Goal: Transaction & Acquisition: Purchase product/service

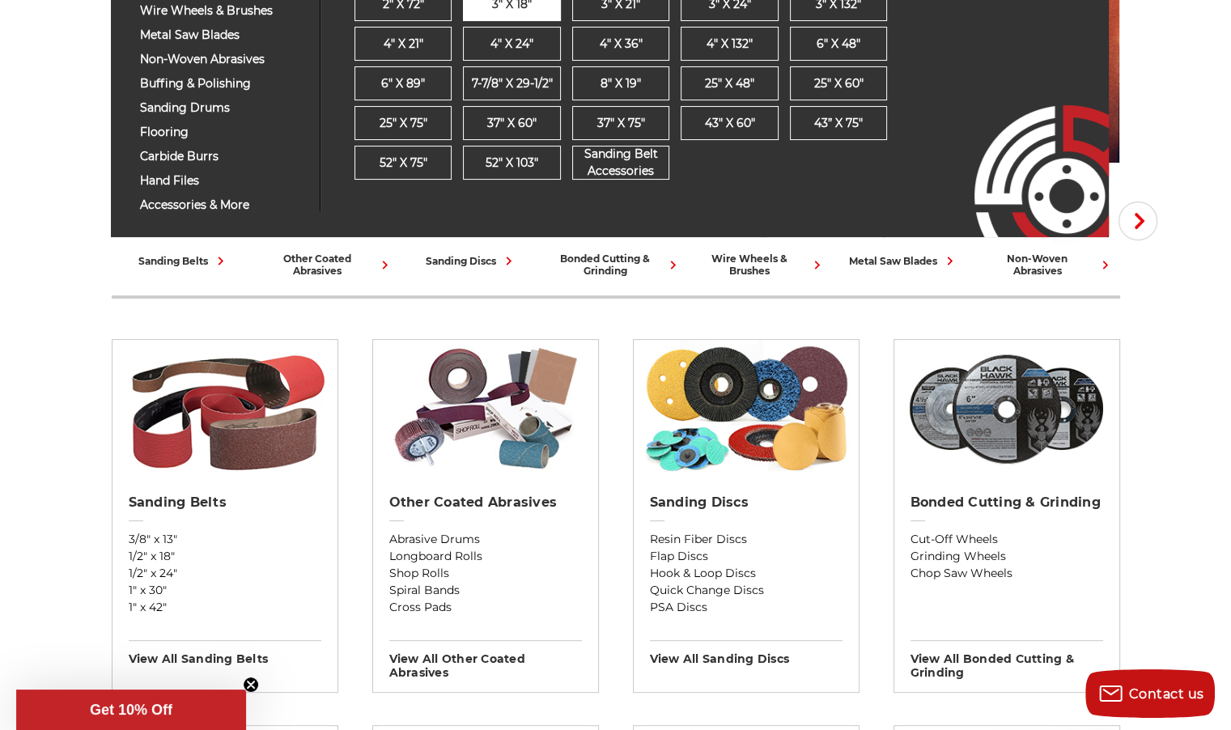
scroll to position [280, 0]
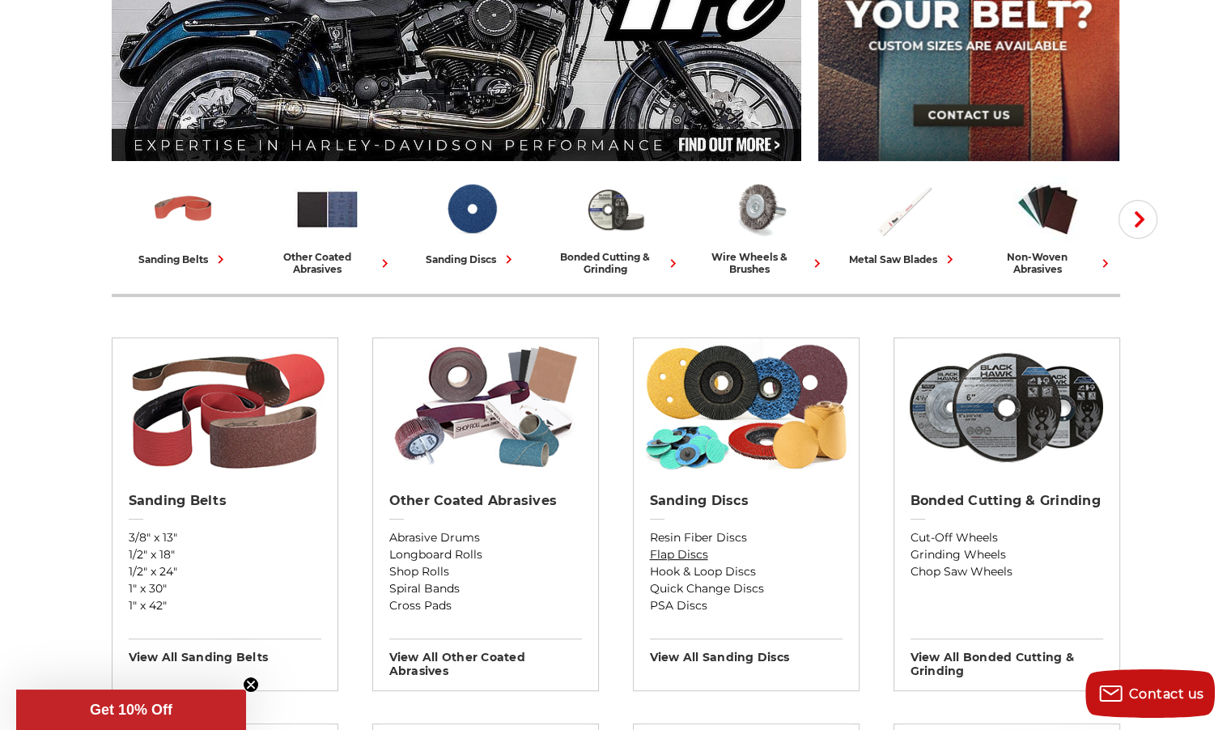
click at [681, 548] on link "Flap Discs" at bounding box center [746, 554] width 193 height 17
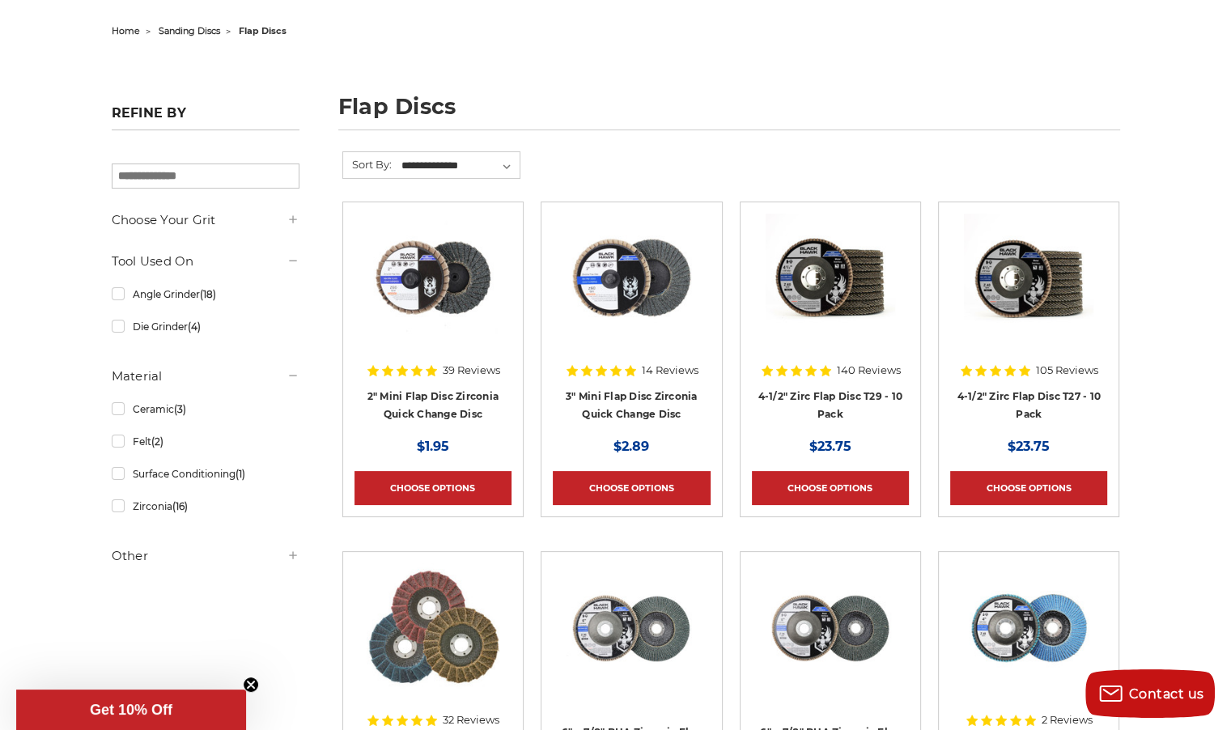
scroll to position [159, 0]
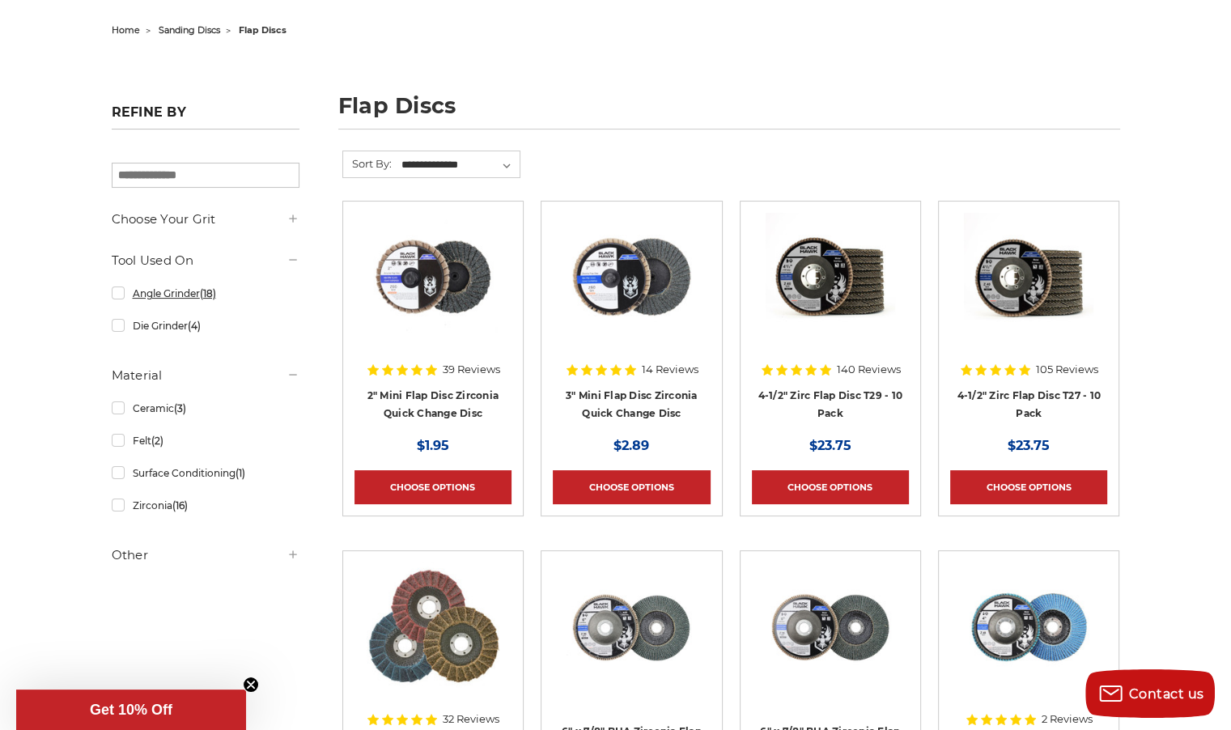
click at [121, 287] on link "Angle Grinder (18)" at bounding box center [206, 293] width 188 height 28
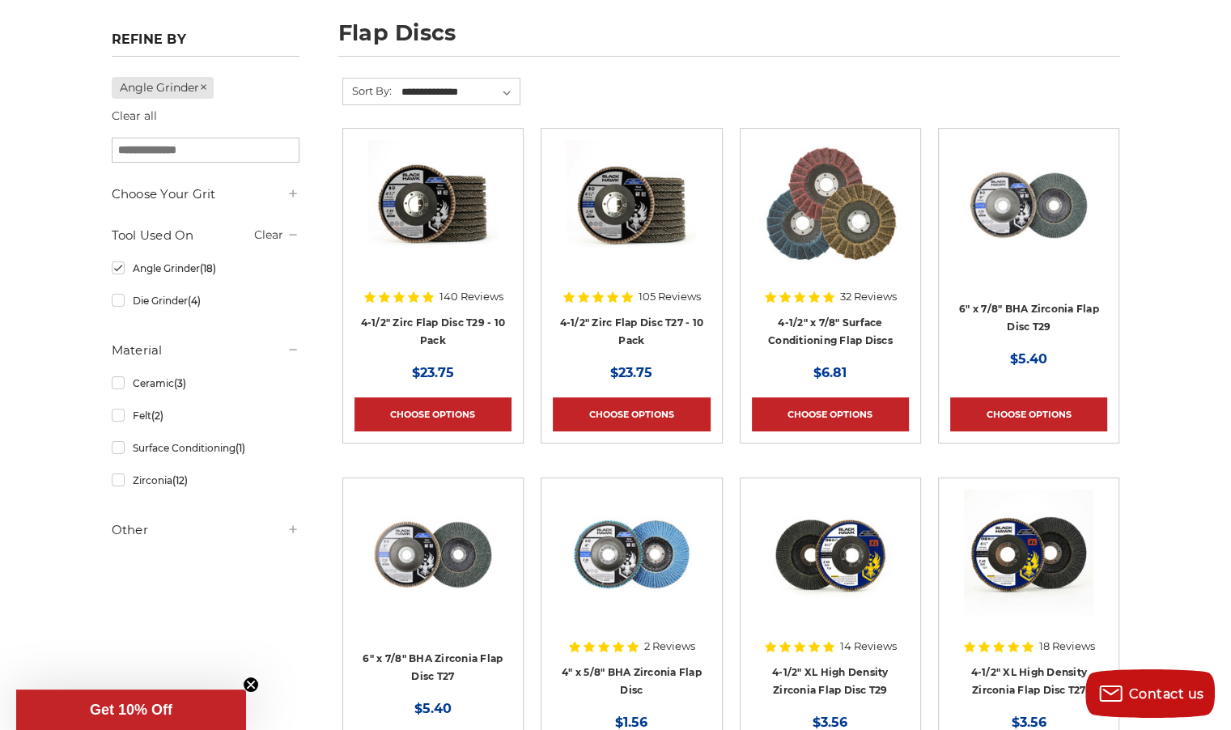
scroll to position [232, 0]
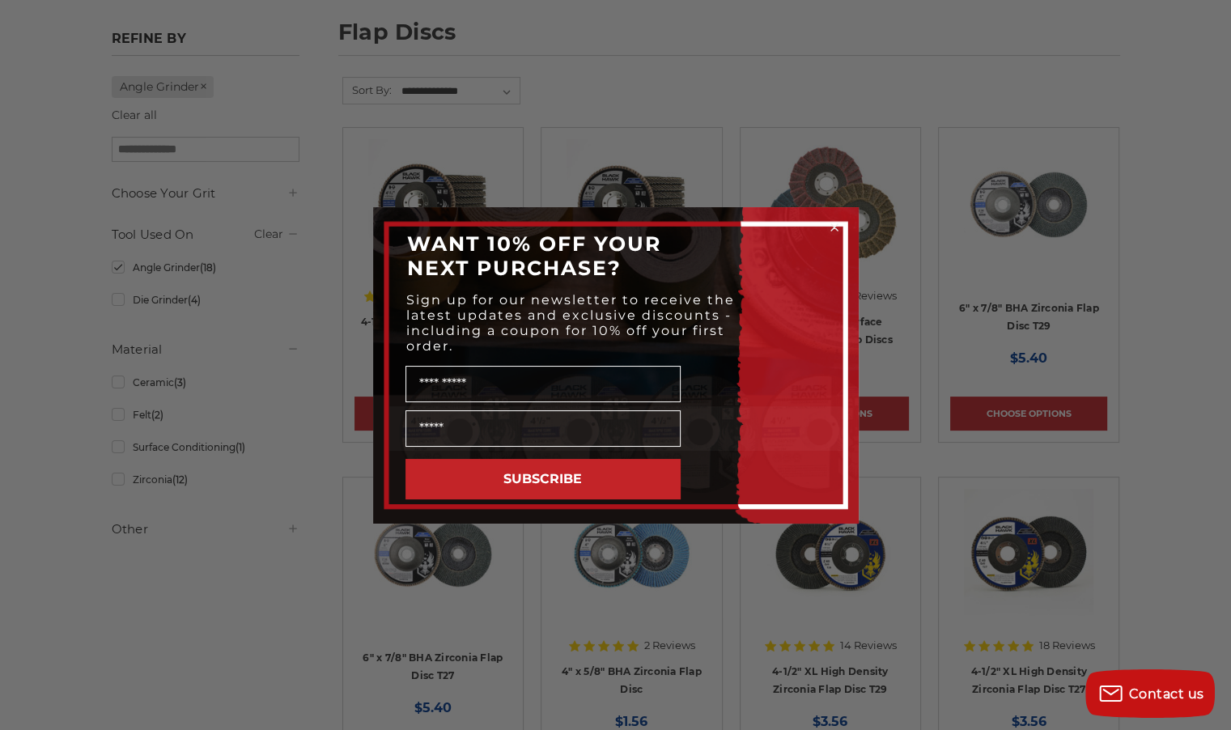
click at [832, 223] on circle "Close dialog" at bounding box center [834, 226] width 15 height 15
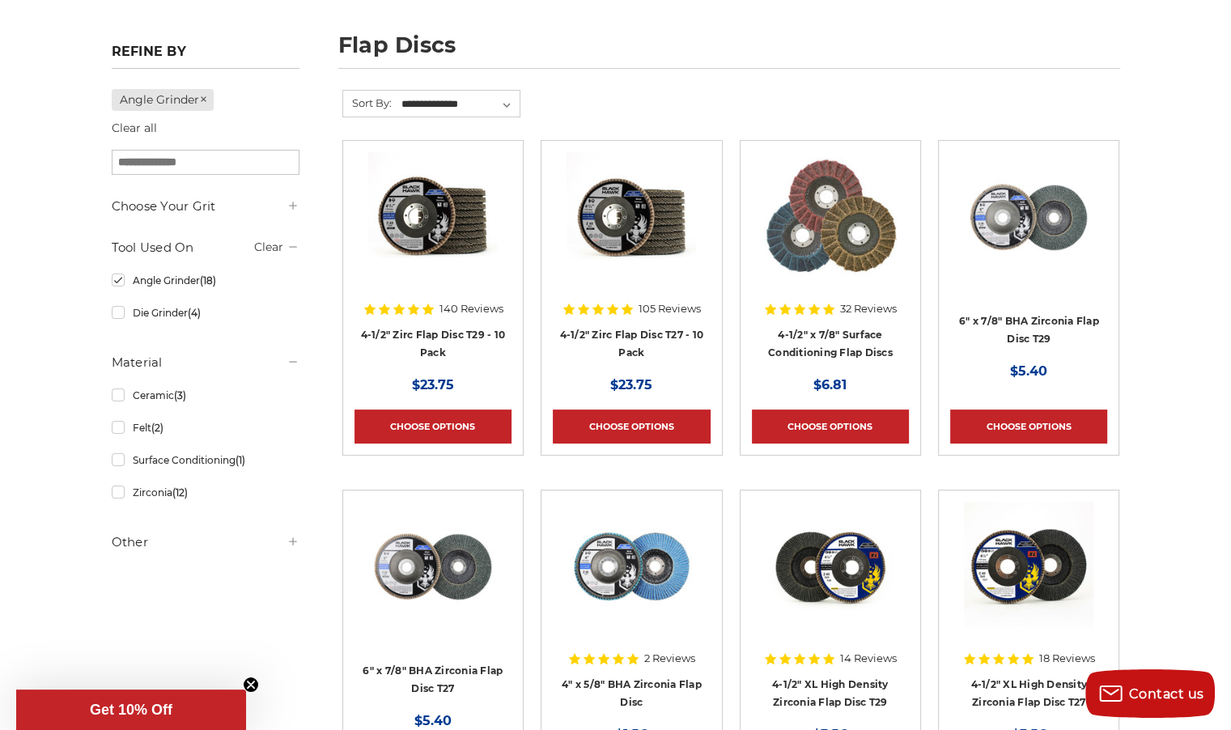
scroll to position [220, 0]
click at [288, 538] on icon at bounding box center [293, 540] width 13 height 13
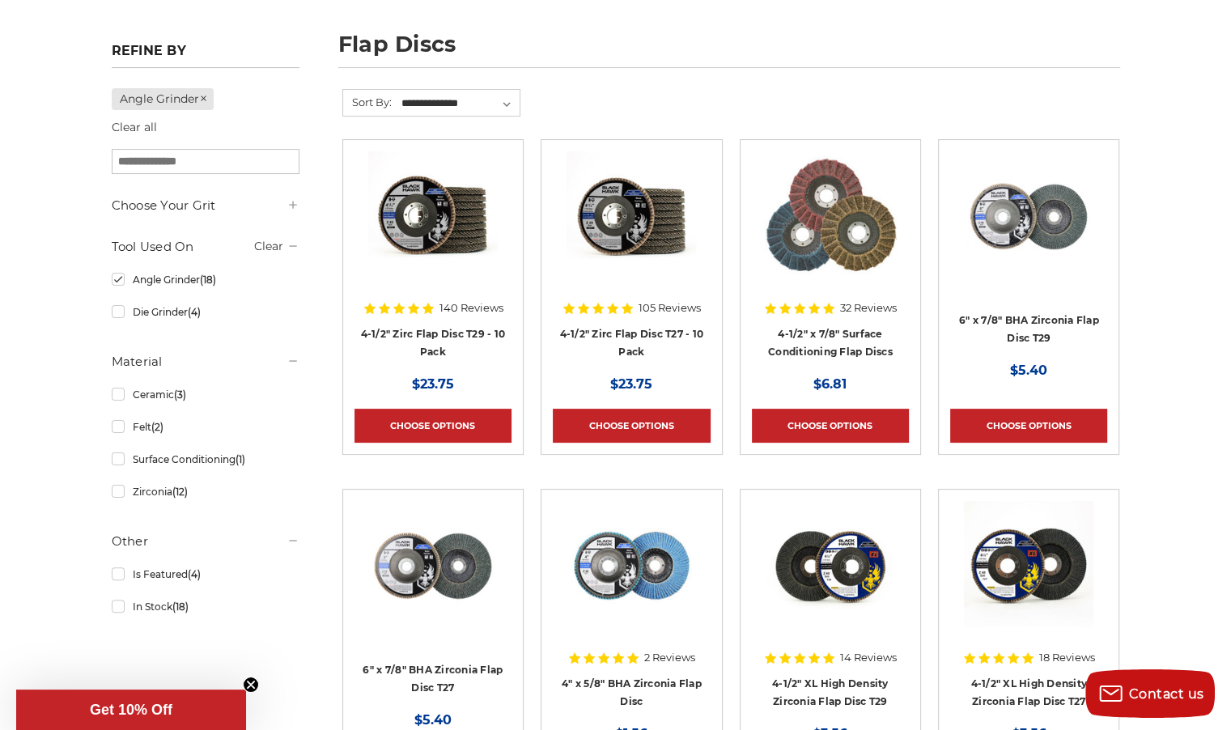
click at [288, 538] on icon at bounding box center [293, 540] width 13 height 13
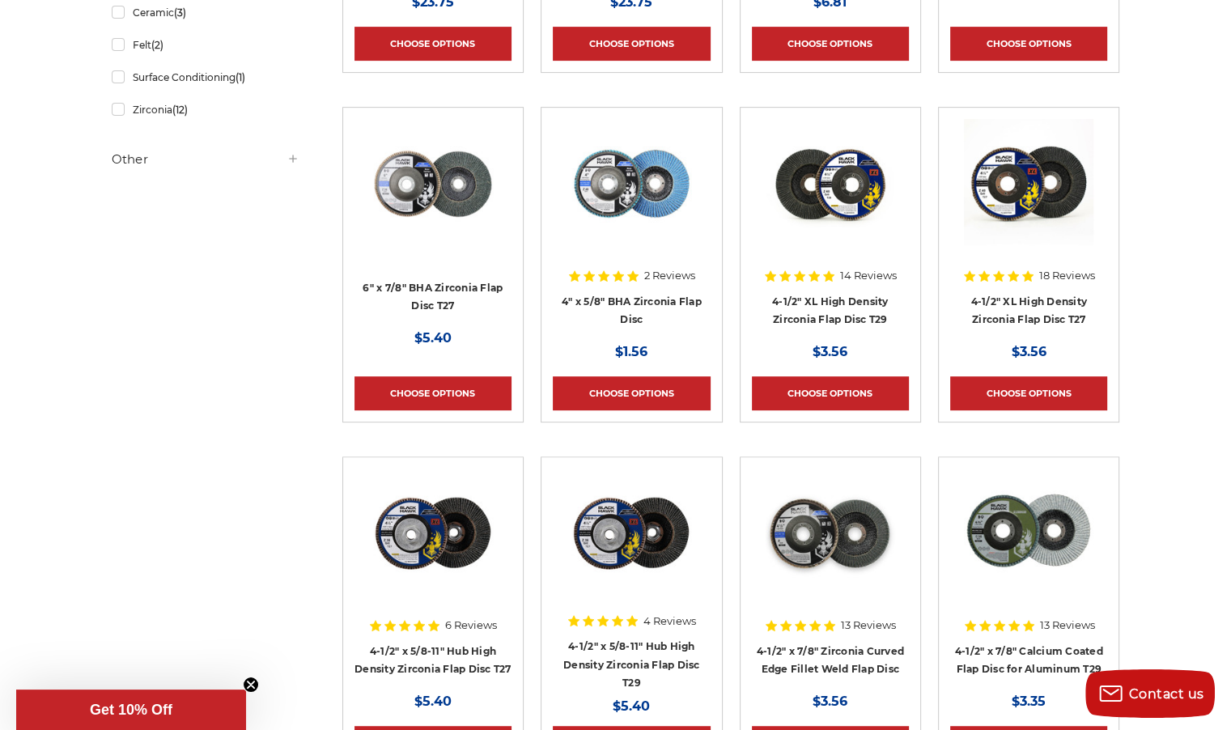
scroll to position [604, 0]
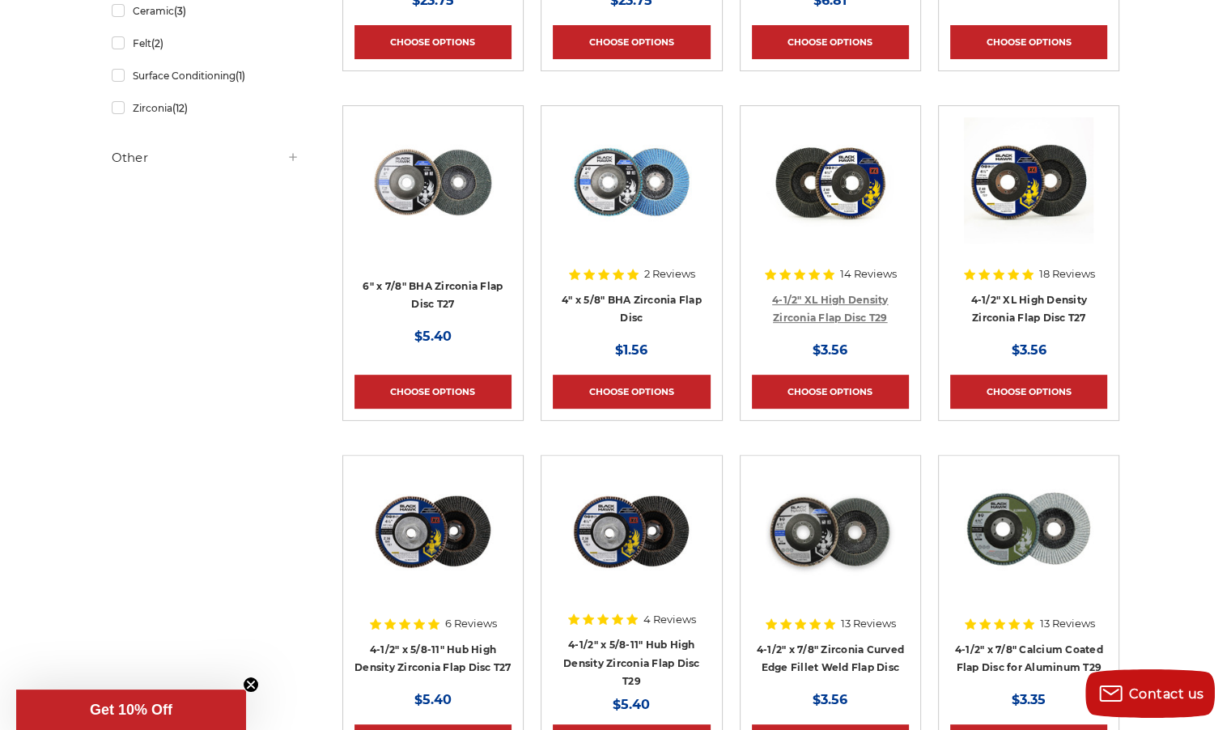
click at [845, 297] on link "4-1/2" XL High Density Zirconia Flap Disc T29" at bounding box center [830, 309] width 117 height 31
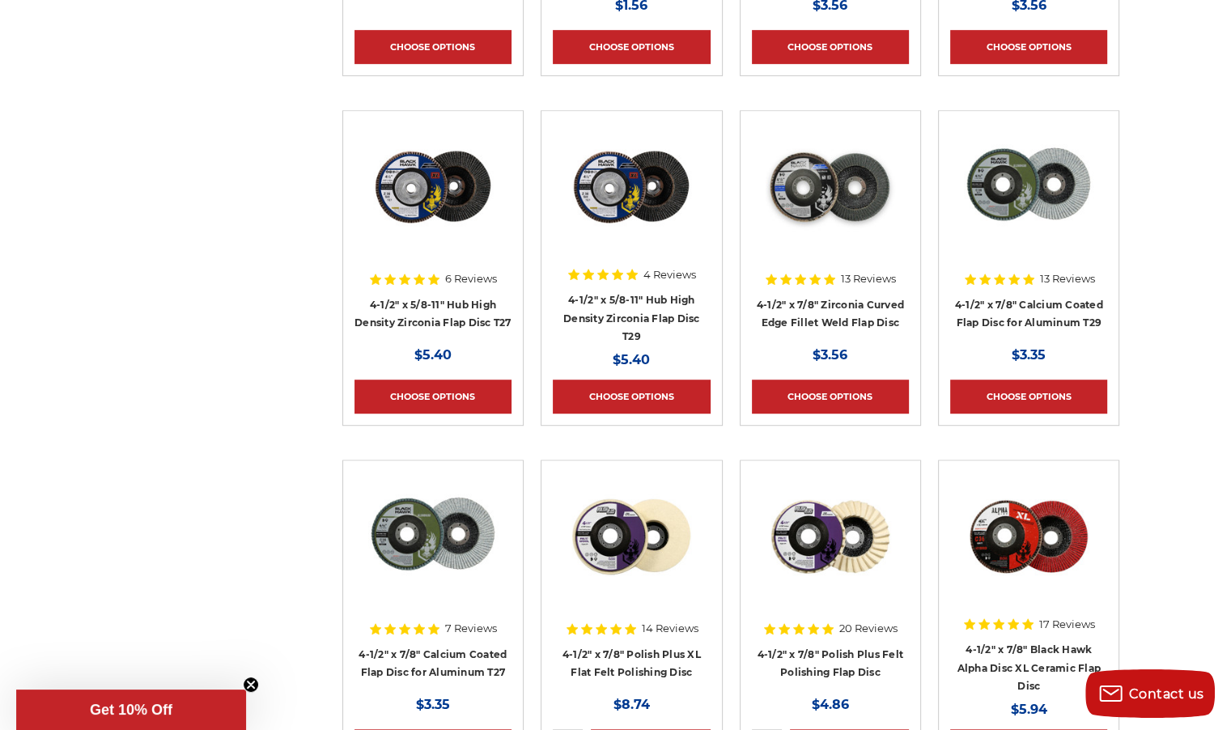
scroll to position [951, 0]
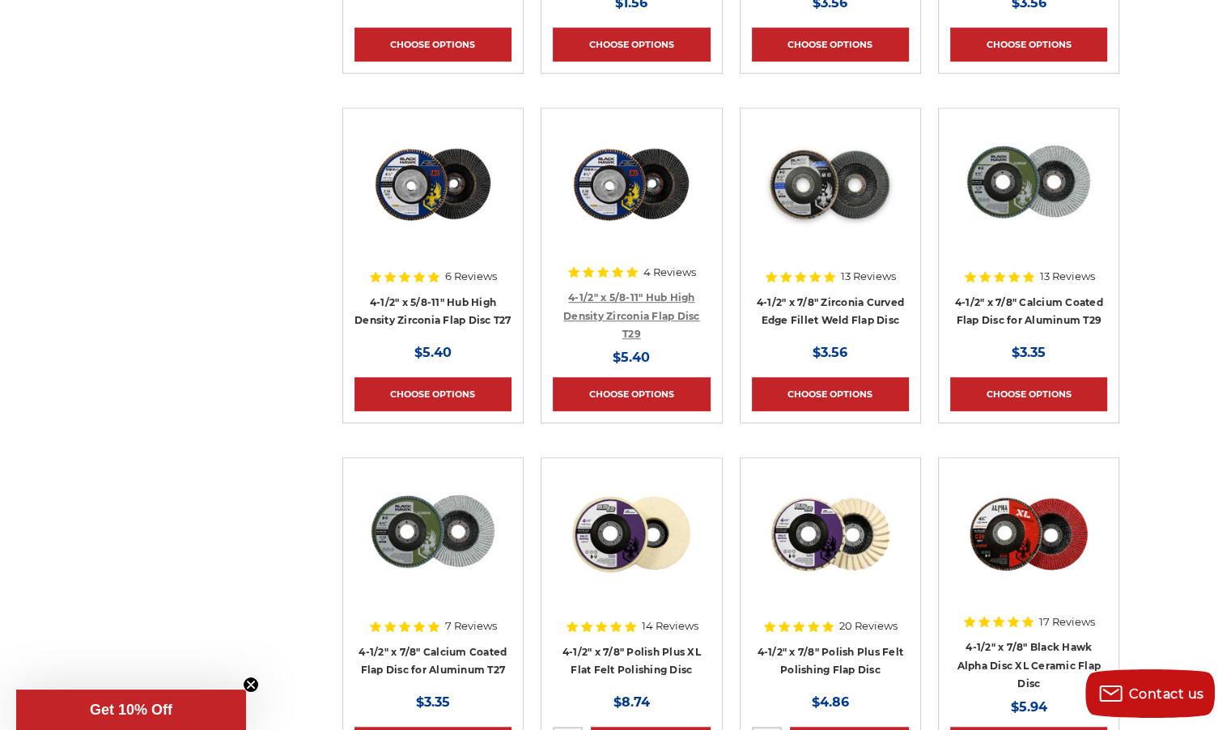
click at [601, 292] on link "4-1/2" x 5/8-11" Hub High Density Zirconia Flap Disc T29" at bounding box center [631, 315] width 137 height 49
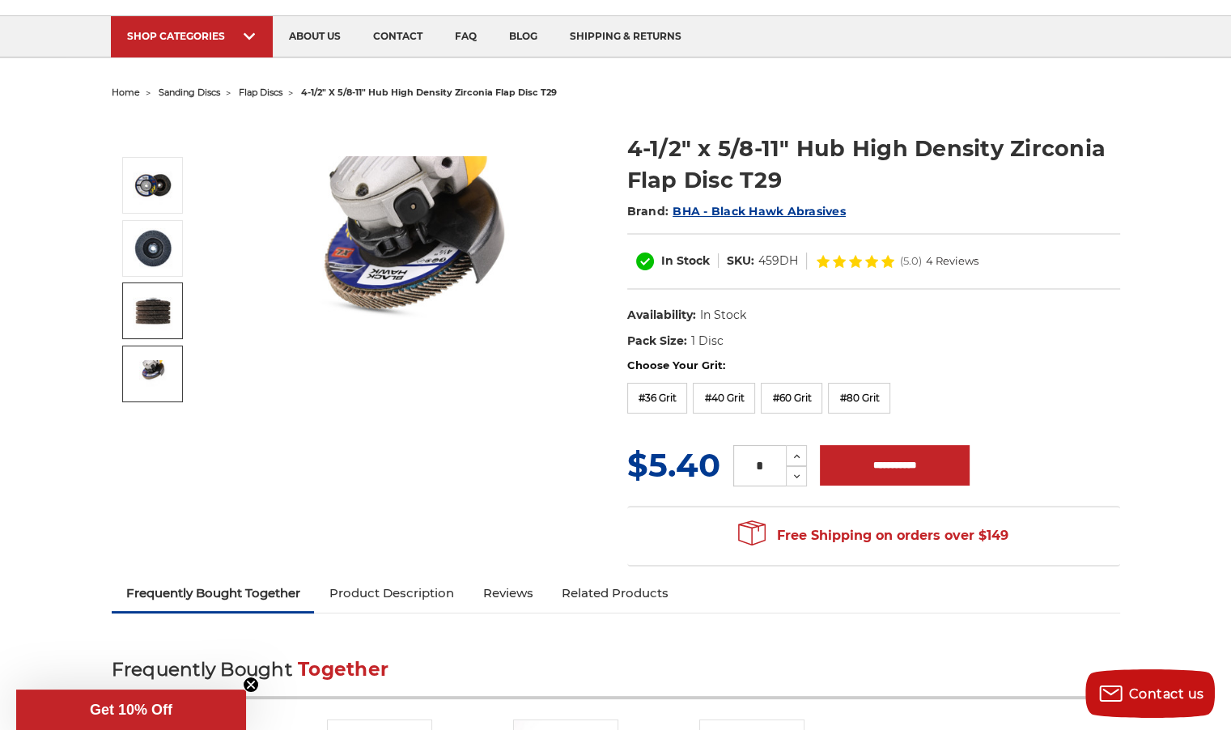
scroll to position [97, 0]
click at [784, 393] on label "#60 Grit" at bounding box center [792, 397] width 62 height 31
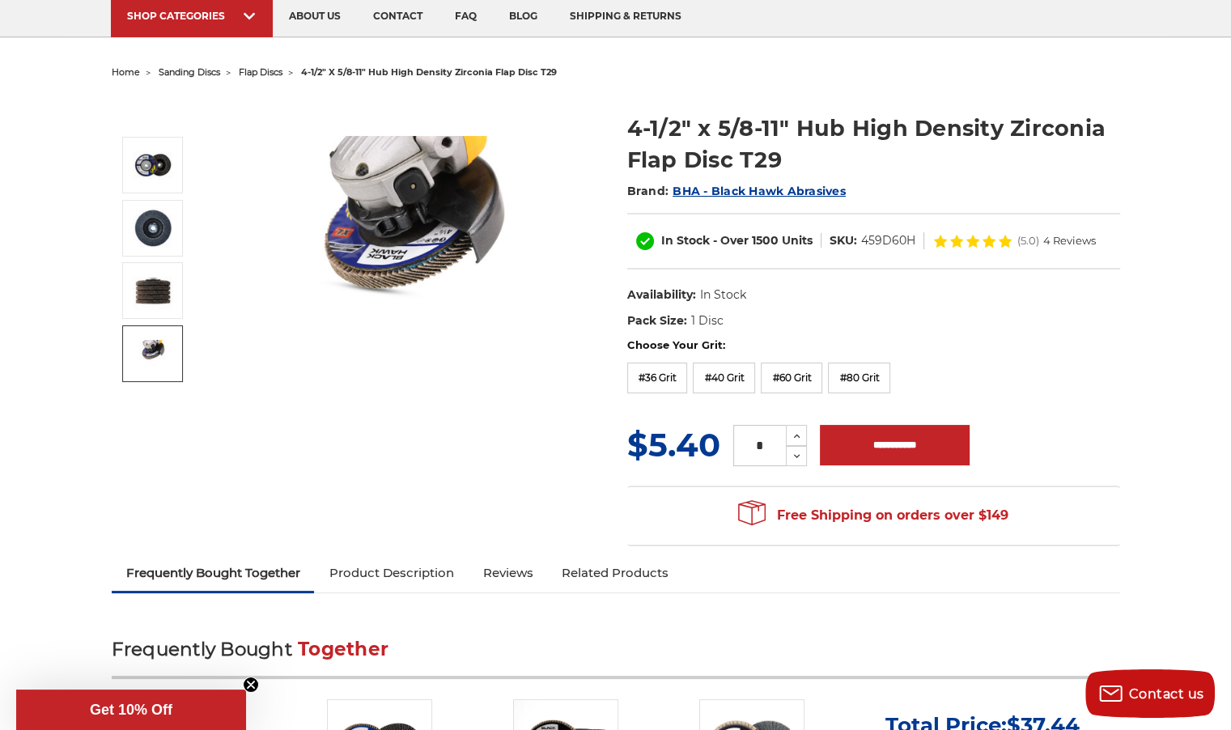
scroll to position [113, 0]
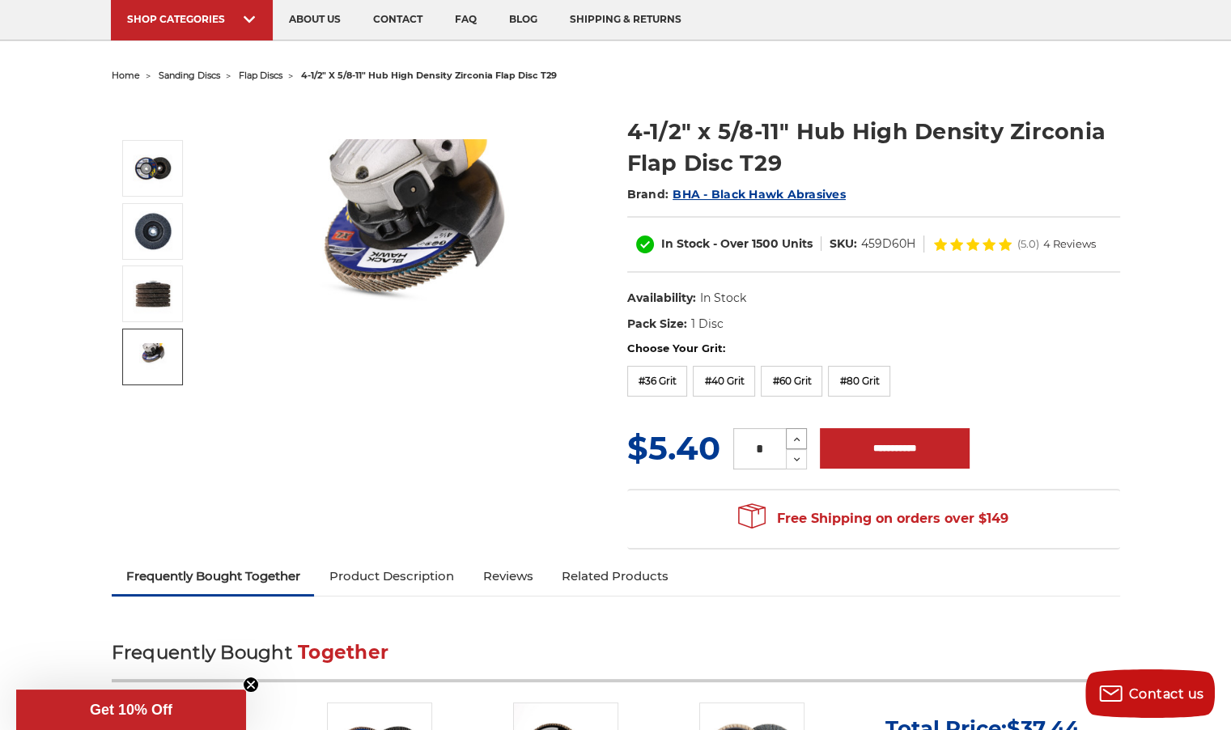
click at [797, 435] on icon at bounding box center [797, 439] width 12 height 15
type input "*"
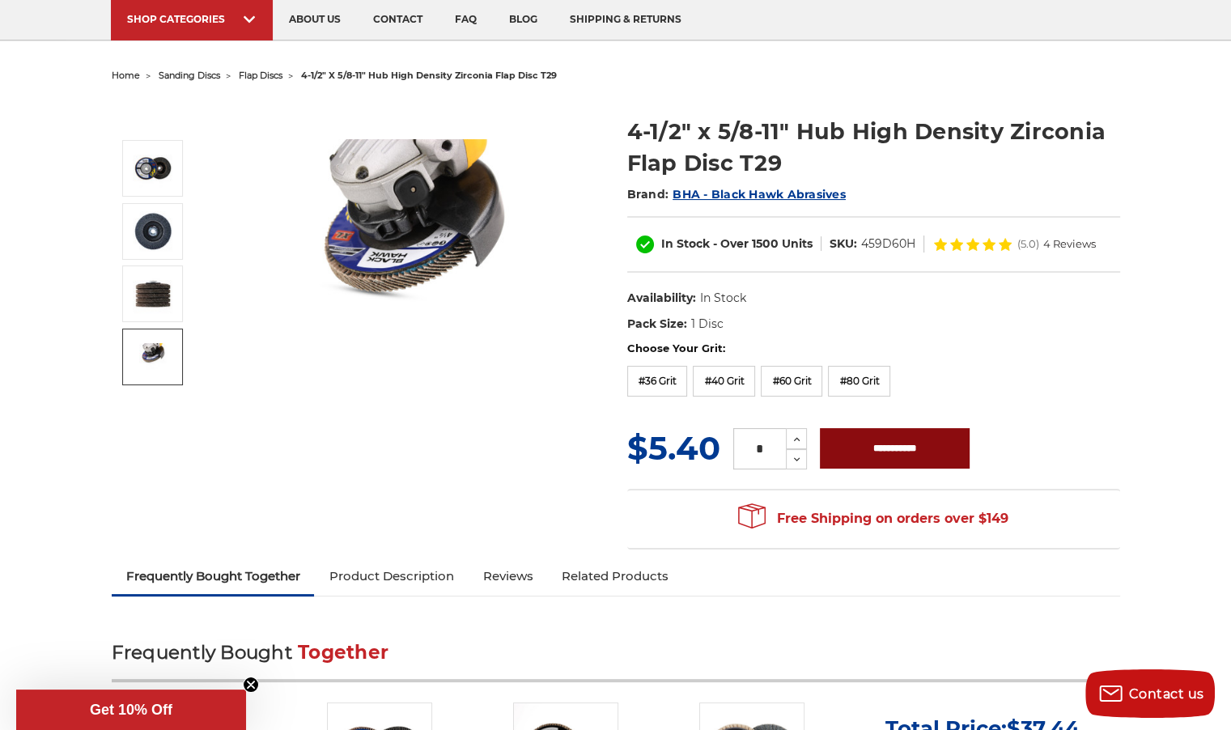
click at [852, 457] on input "**********" at bounding box center [895, 448] width 150 height 40
type input "**********"
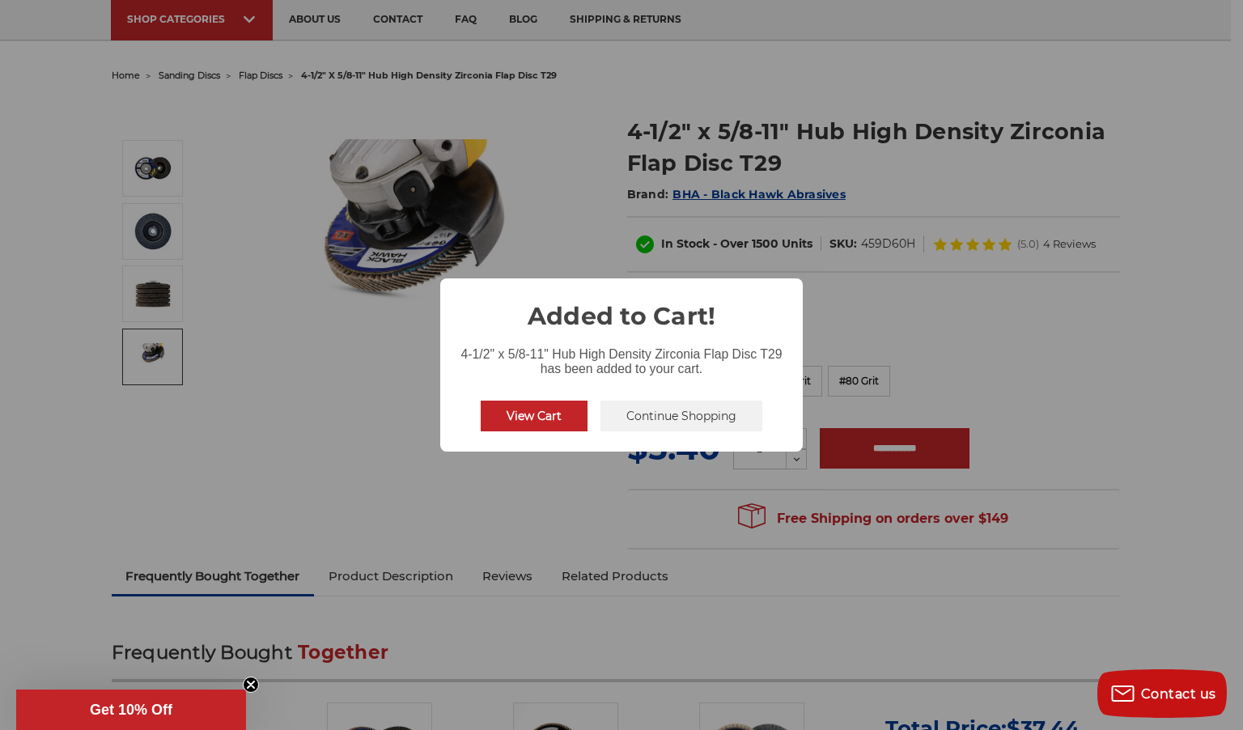
click at [633, 406] on button "Continue Shopping" at bounding box center [682, 416] width 162 height 31
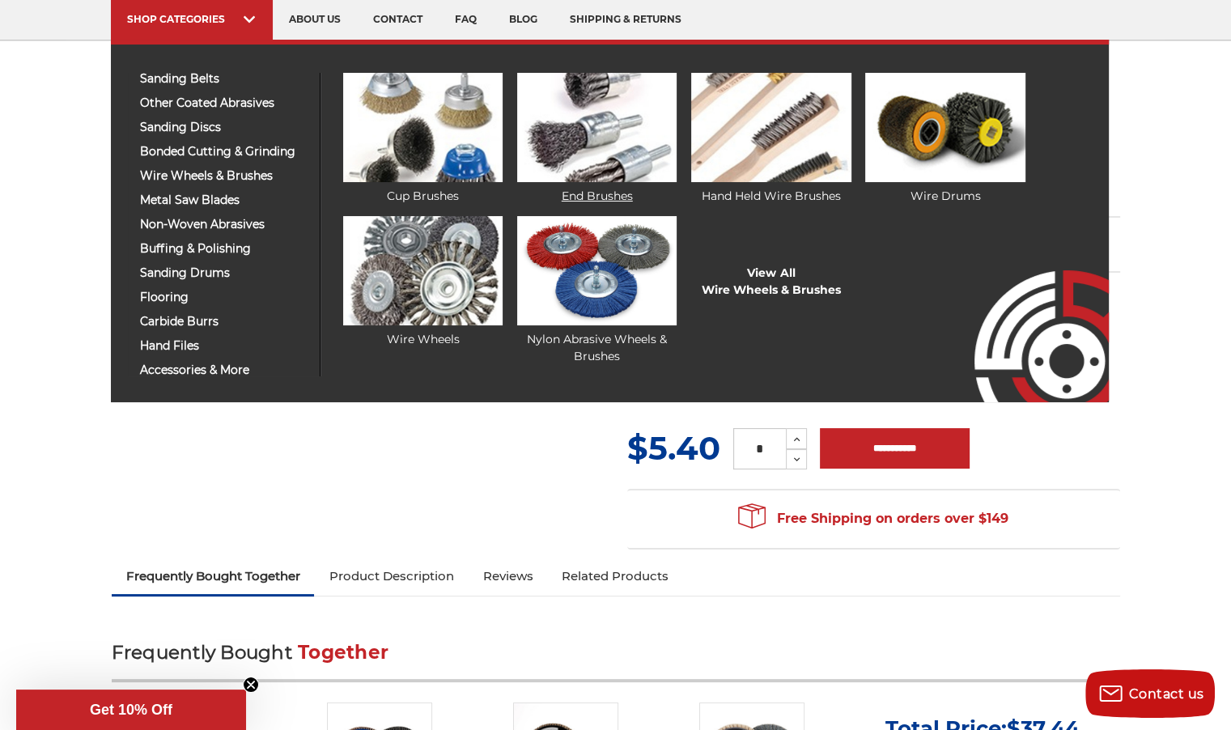
click at [602, 157] on img at bounding box center [596, 127] width 159 height 109
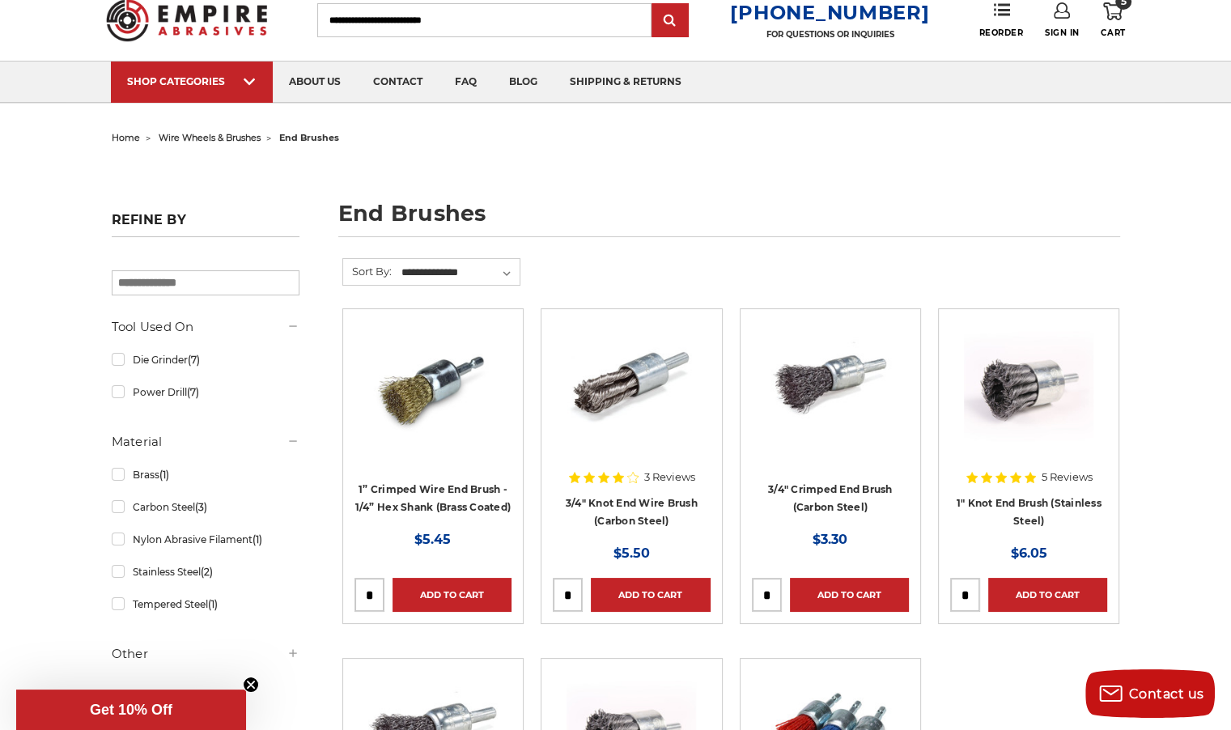
scroll to position [50, 0]
click at [118, 361] on link "Die Grinder (7)" at bounding box center [206, 360] width 188 height 28
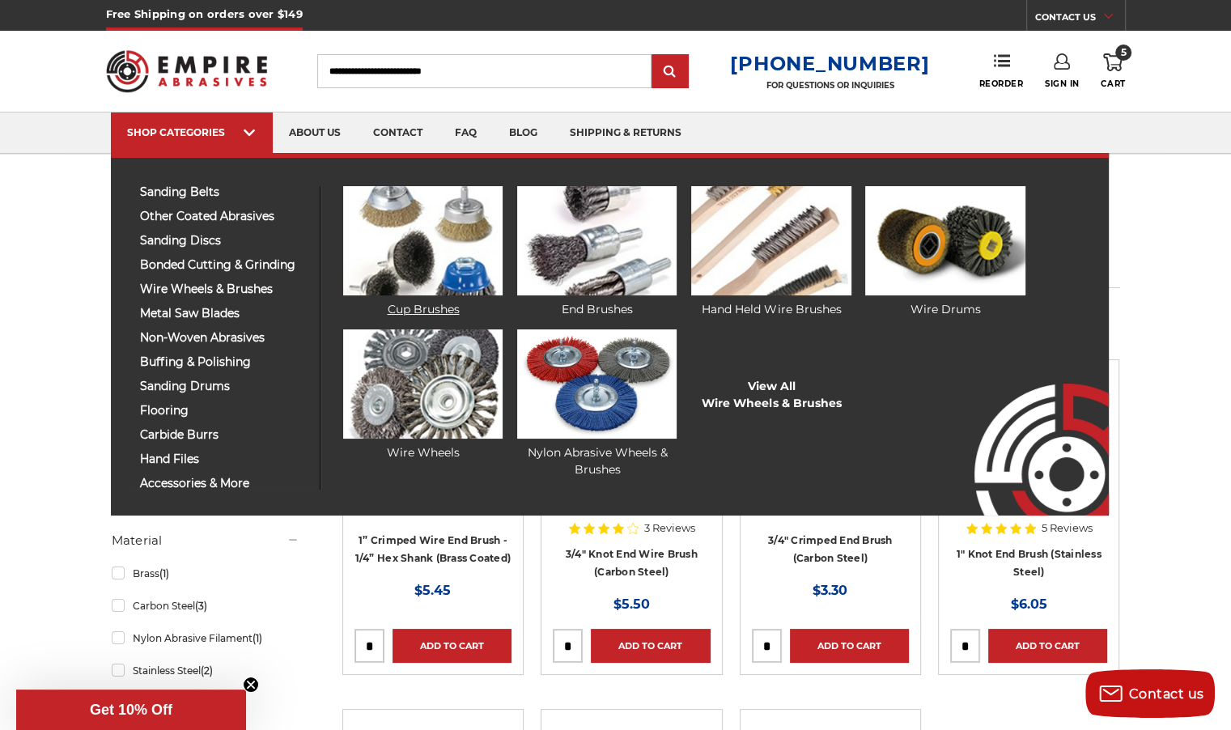
click at [381, 282] on img at bounding box center [422, 240] width 159 height 109
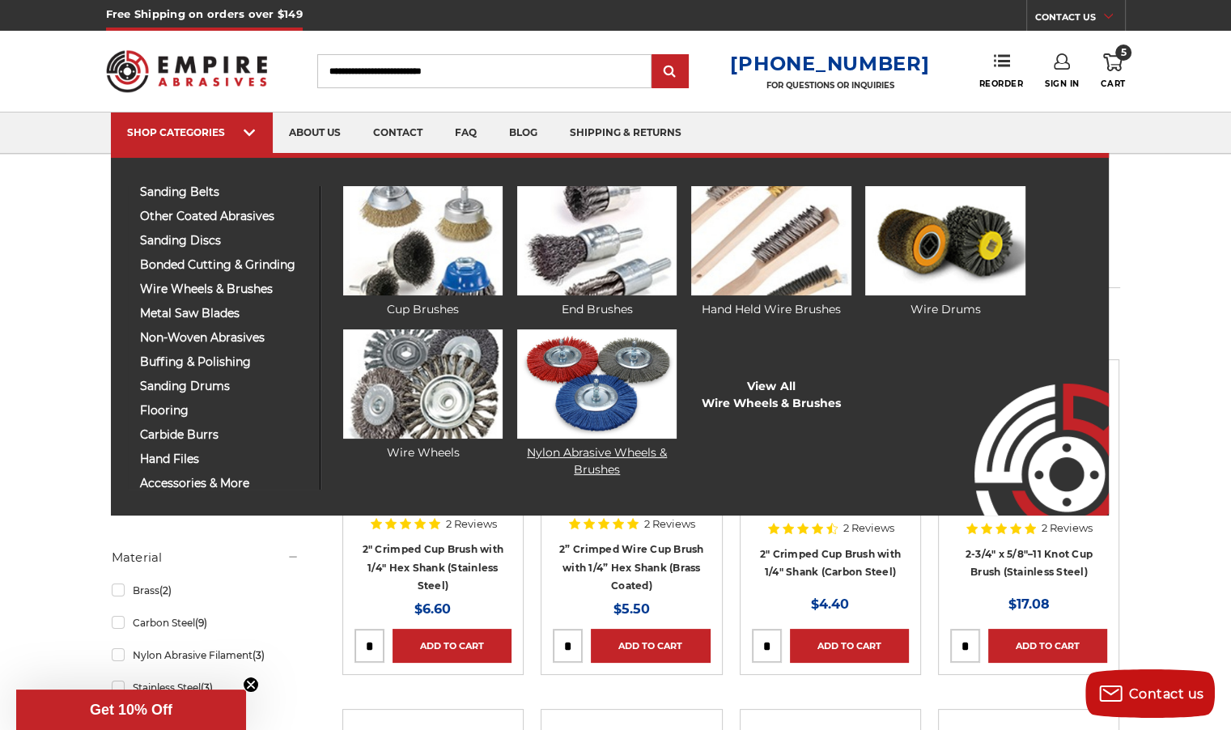
click at [618, 394] on img at bounding box center [596, 383] width 159 height 109
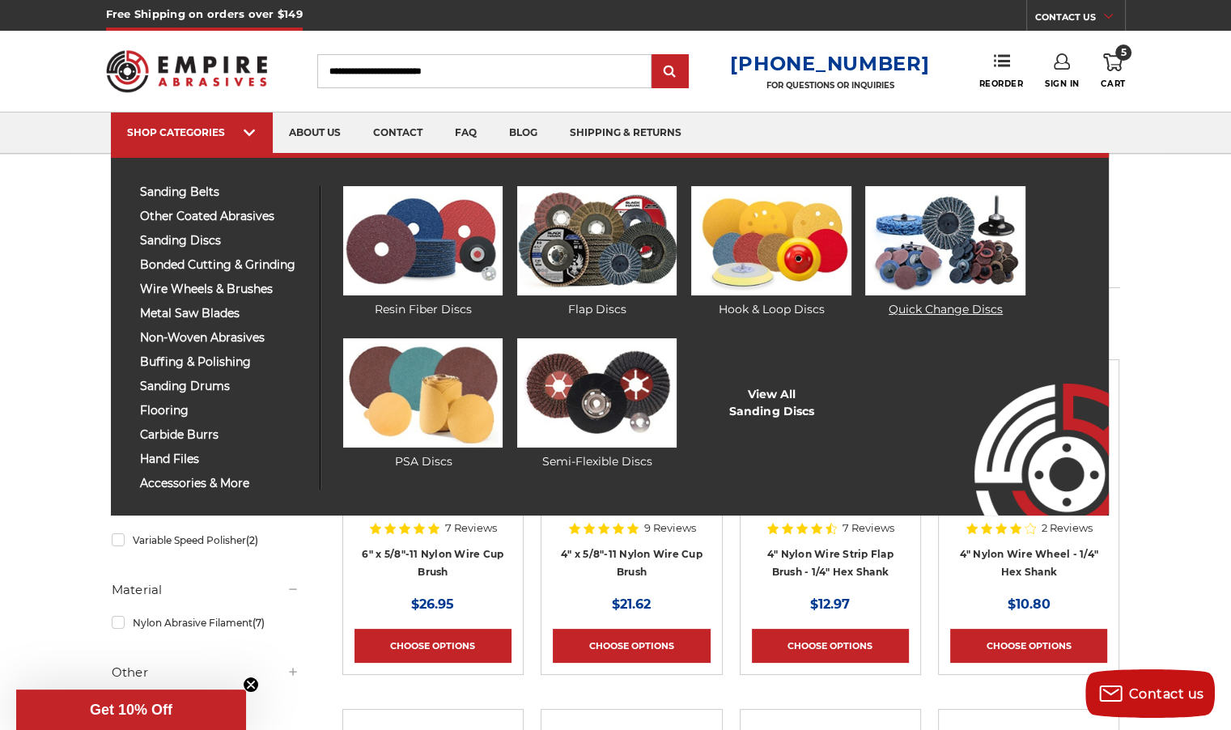
click at [968, 231] on img at bounding box center [944, 240] width 159 height 109
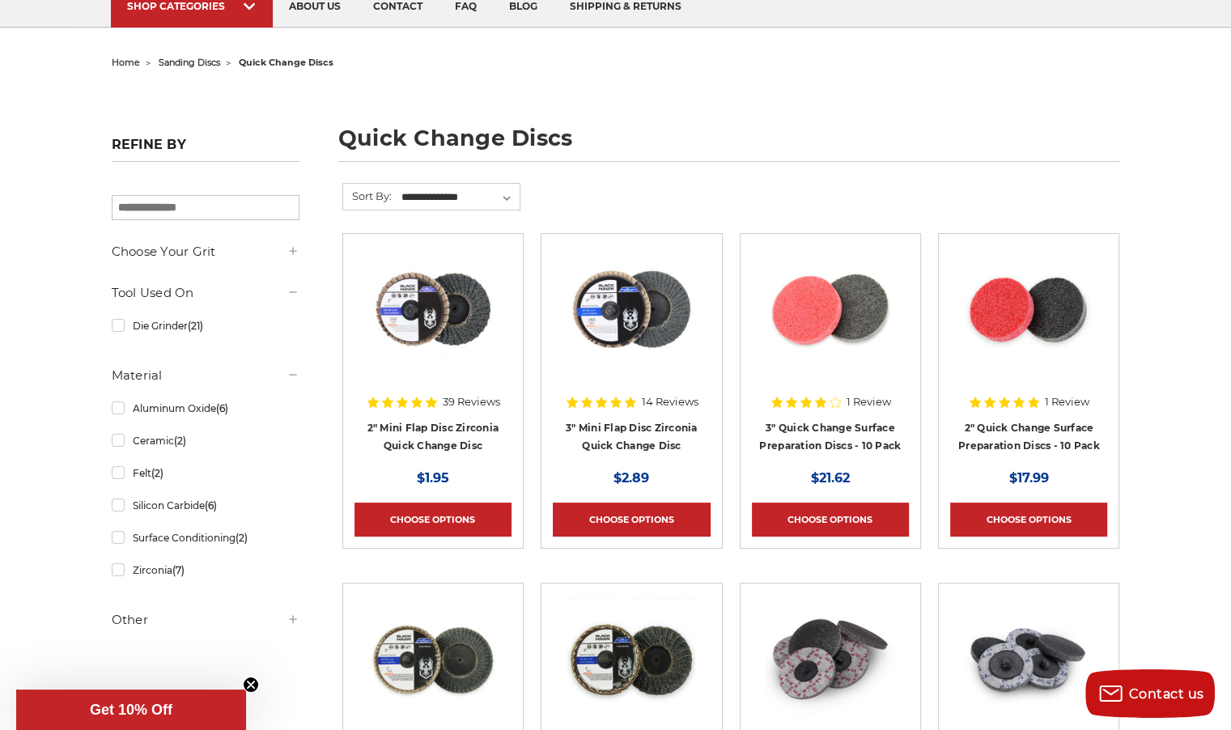
scroll to position [135, 0]
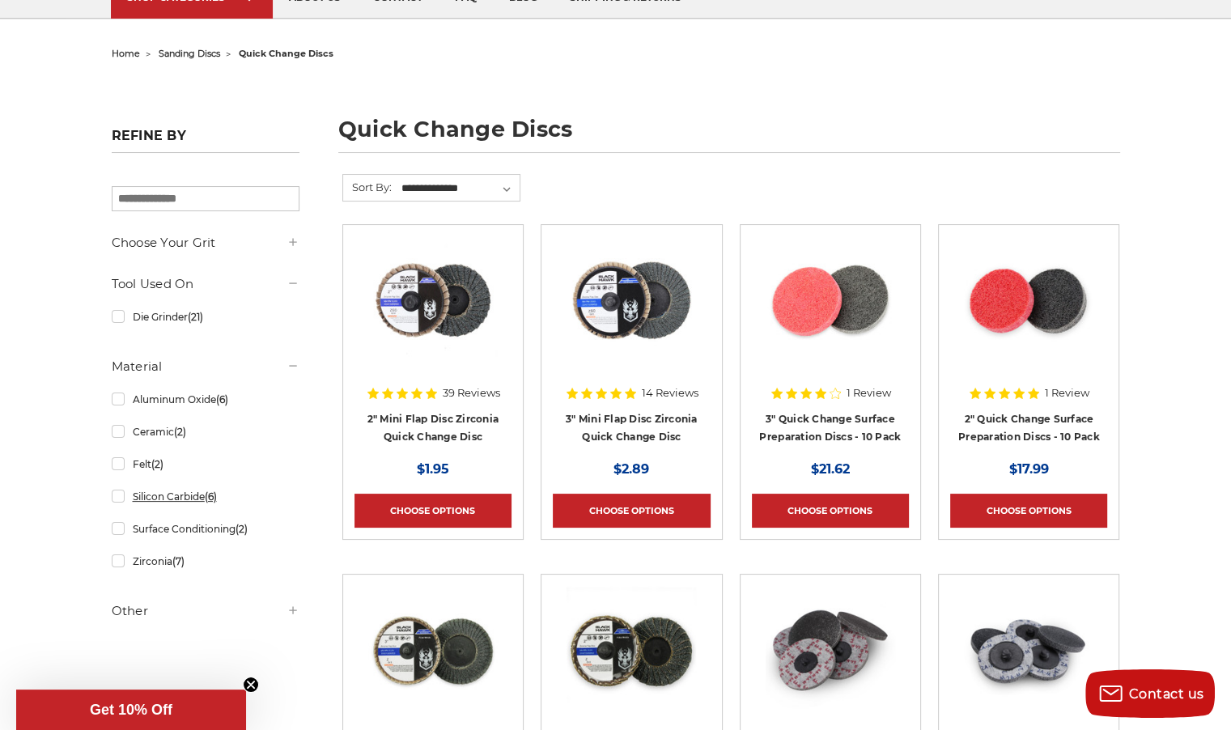
click at [146, 495] on link "Silicon Carbide (6)" at bounding box center [206, 496] width 188 height 28
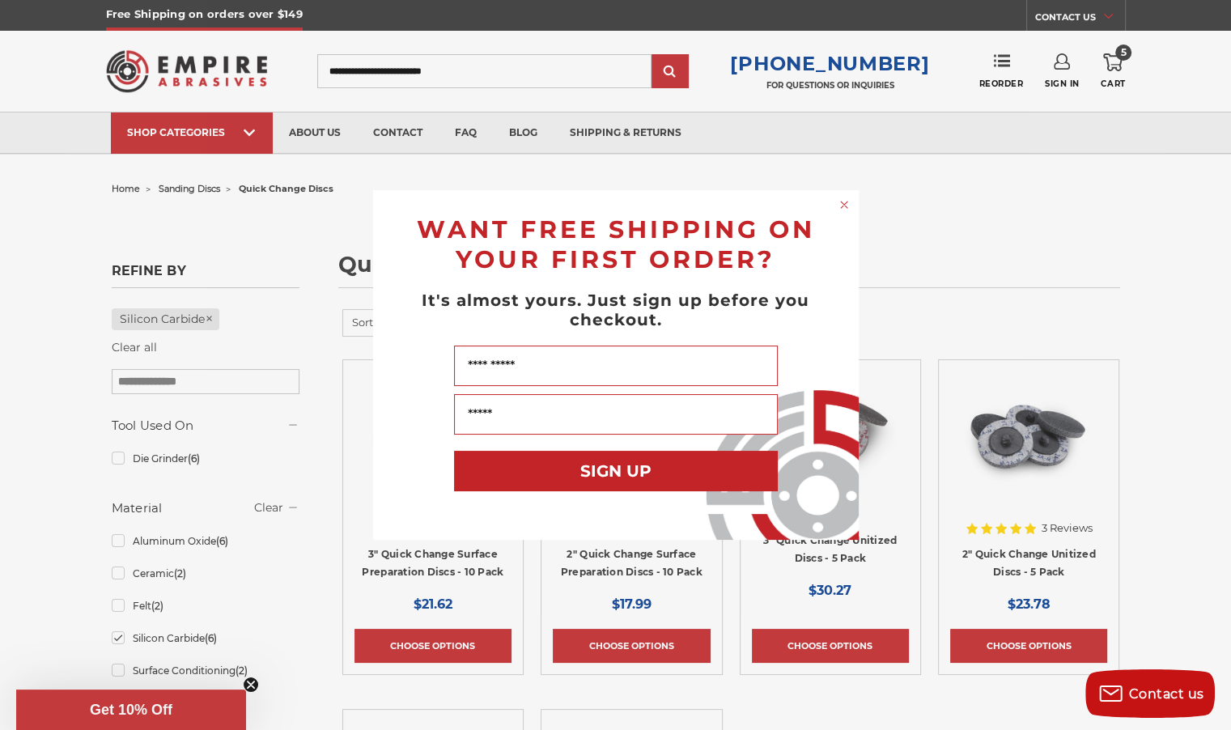
click at [1115, 63] on div "Close dialog WANT FREE SHIPPING ON YOUR FIRST ORDER? It's almost yours. Just si…" at bounding box center [615, 365] width 1231 height 730
click at [844, 203] on circle "Close dialog" at bounding box center [843, 205] width 15 height 15
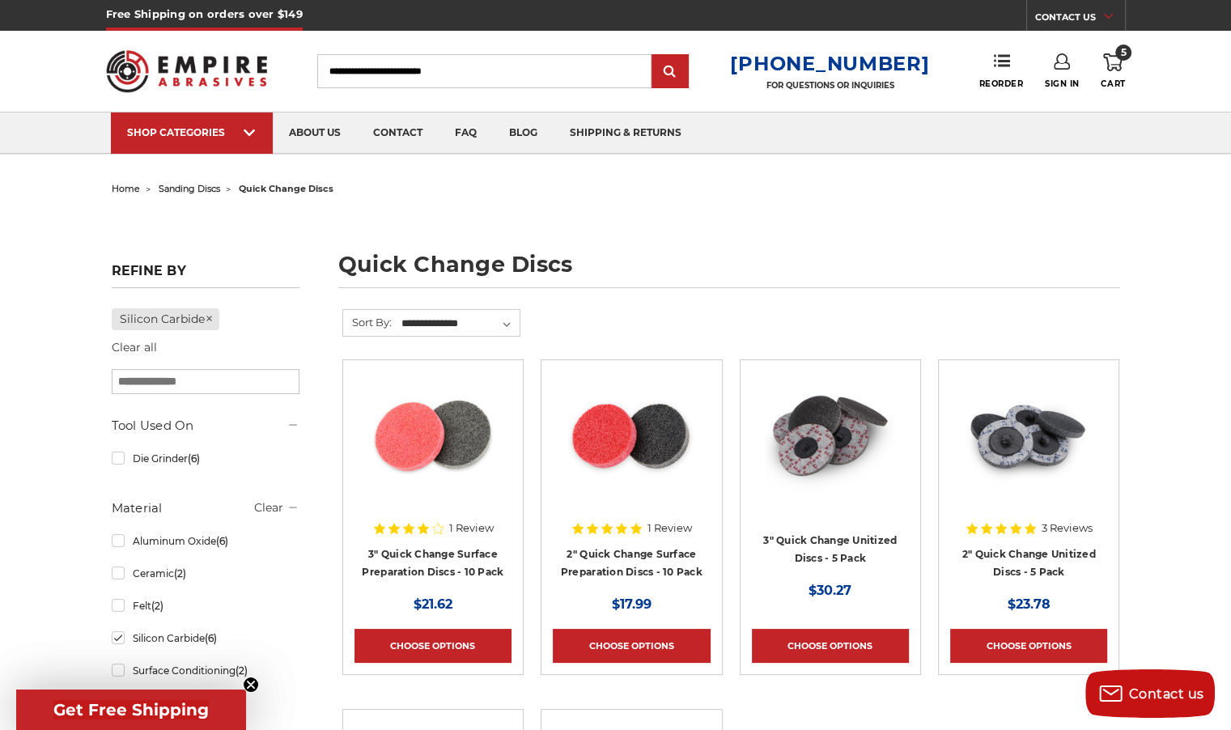
click at [1121, 63] on icon at bounding box center [1112, 62] width 19 height 18
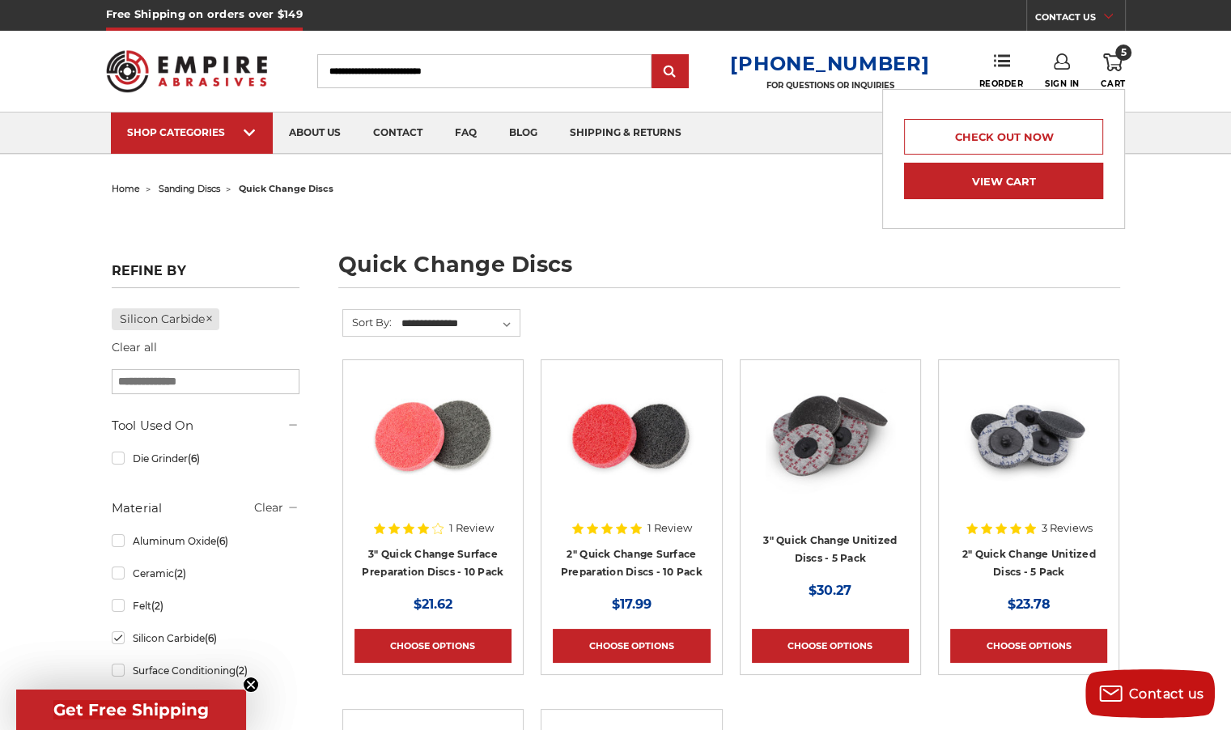
click at [1022, 169] on link "View Cart" at bounding box center [1003, 181] width 199 height 36
